Goal: Complete application form: Complete application form

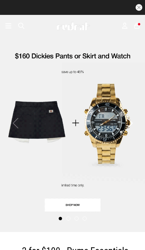
click at [140, 7] on button "button" at bounding box center [139, 7] width 7 height 7
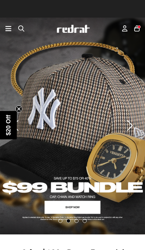
click at [122, 33] on div "Men Women Sale Sign in New Back Footwear Back Mens Back Womens Back Youth & Kid…" at bounding box center [72, 29] width 145 height 22
click at [125, 30] on icon at bounding box center [124, 28] width 5 height 7
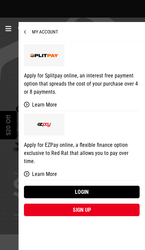
click at [85, 186] on link "Login" at bounding box center [82, 192] width 116 height 13
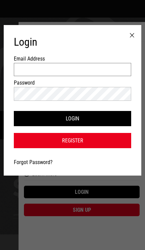
click at [114, 76] on input "Email Address" at bounding box center [73, 69] width 118 height 13
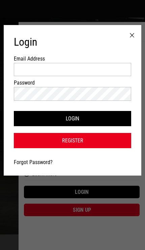
click at [136, 38] on div at bounding box center [132, 35] width 19 height 21
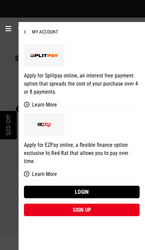
click at [67, 61] on link "Apply for Splitpay online, an interest free payment option that spreads the cos…" at bounding box center [82, 76] width 116 height 69
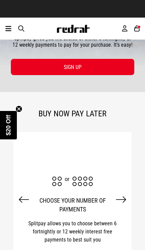
scroll to position [112, 0]
click at [113, 66] on link "SIGN UP" at bounding box center [73, 67] width 124 height 16
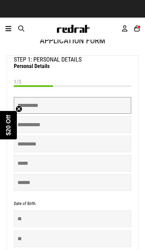
click at [96, 108] on input "text" at bounding box center [73, 105] width 118 height 17
